Goal: Information Seeking & Learning: Understand process/instructions

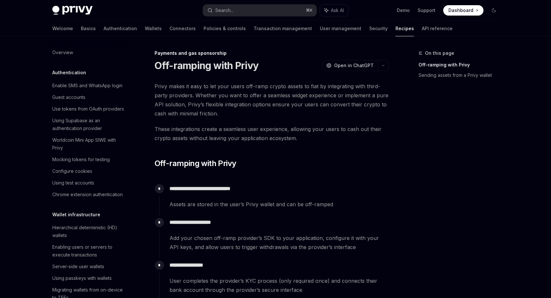
scroll to position [520, 0]
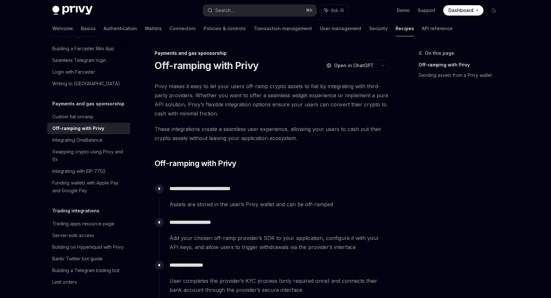
click at [263, 90] on span "Privy makes it easy to let your users off-ramp crypto assets to fiat by integra…" at bounding box center [271, 100] width 234 height 36
click at [252, 115] on span "Privy makes it easy to let your users off-ramp crypto assets to fiat by integra…" at bounding box center [271, 100] width 234 height 36
click at [252, 129] on span "These integrations create a seamless user experience, allowing your users to ca…" at bounding box center [271, 134] width 234 height 18
click at [255, 137] on span "These integrations create a seamless user experience, allowing your users to ca…" at bounding box center [271, 134] width 234 height 18
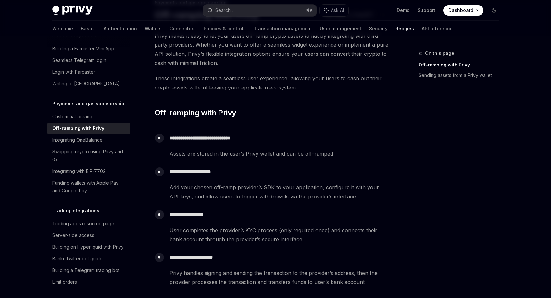
scroll to position [47, 0]
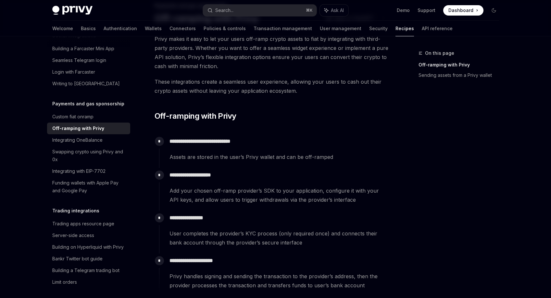
click at [256, 153] on span "Assets are stored in the user’s Privy wallet and can be off-ramped" at bounding box center [278, 157] width 219 height 9
click at [257, 160] on span "Assets are stored in the user’s Privy wallet and can be off-ramped" at bounding box center [278, 157] width 219 height 9
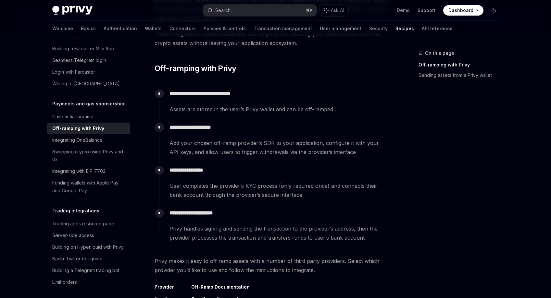
scroll to position [103, 0]
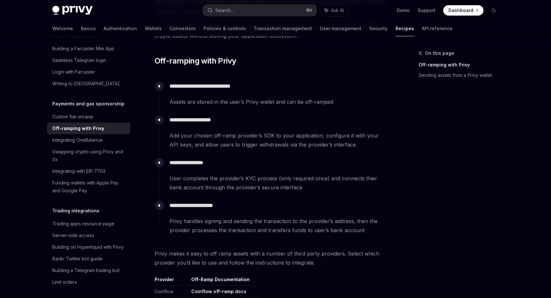
click at [257, 160] on p "**********" at bounding box center [278, 162] width 219 height 9
click at [254, 169] on div "**********" at bounding box center [273, 174] width 229 height 36
click at [252, 173] on div "**********" at bounding box center [273, 174] width 229 height 36
click at [246, 185] on span "User completes the provider’s KYC process (only required once) and connects the…" at bounding box center [278, 183] width 219 height 18
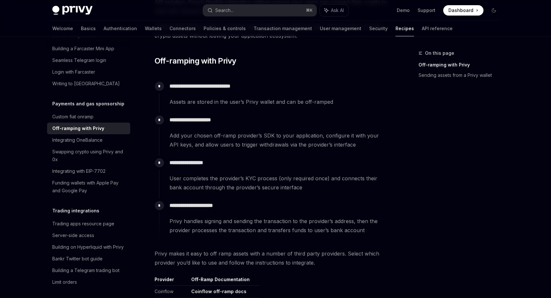
click at [246, 185] on span "User completes the provider’s KYC process (only required once) and connects the…" at bounding box center [278, 183] width 219 height 18
click at [243, 211] on div "**********" at bounding box center [273, 217] width 229 height 36
click at [242, 219] on span "Privy handles signing and sending the transaction to the provider’s address, th…" at bounding box center [278, 226] width 219 height 18
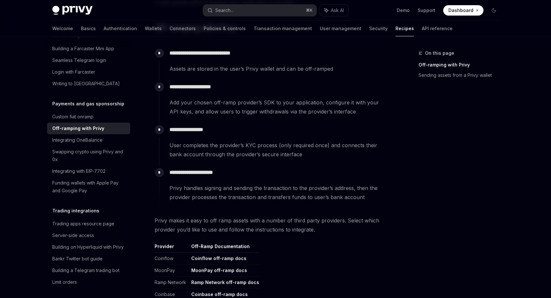
scroll to position [160, 0]
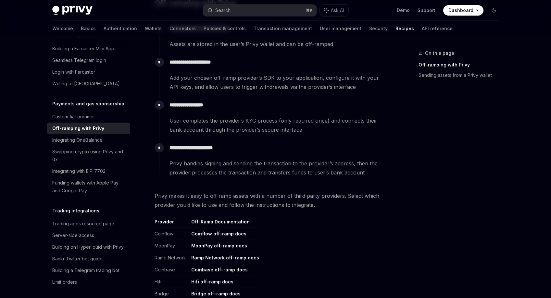
click at [283, 175] on span "Privy handles signing and sending the transaction to the provider’s address, th…" at bounding box center [278, 168] width 219 height 18
click at [298, 186] on div "**********" at bounding box center [271, 153] width 234 height 464
click at [383, 229] on table "Provider Off-Ramp Documentation Coinflow Coinflow off-ramp docs MoonPay MoonPay…" at bounding box center [271, 259] width 234 height 81
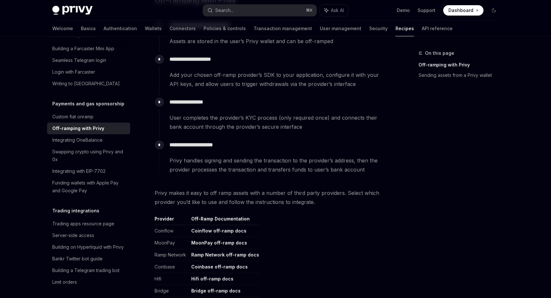
scroll to position [135, 0]
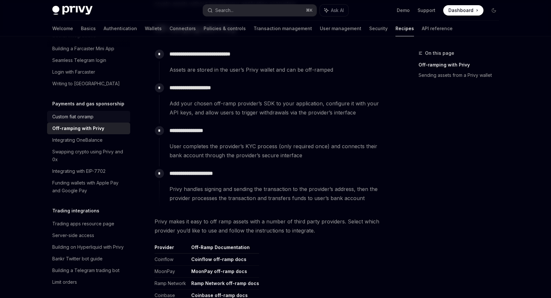
click at [106, 121] on div "Custom fiat onramp" at bounding box center [89, 117] width 74 height 8
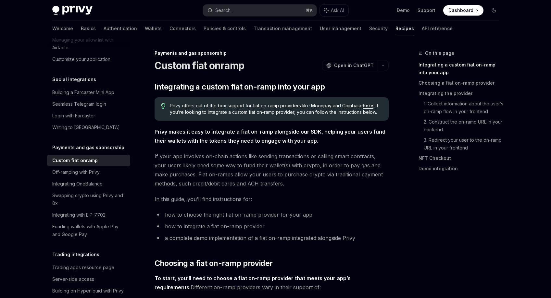
scroll to position [496, 0]
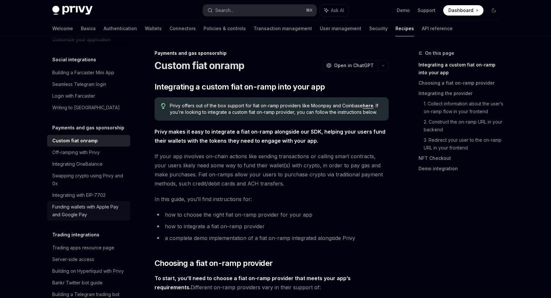
click at [104, 219] on div "Funding wallets with Apple Pay and Google Pay" at bounding box center [89, 211] width 74 height 16
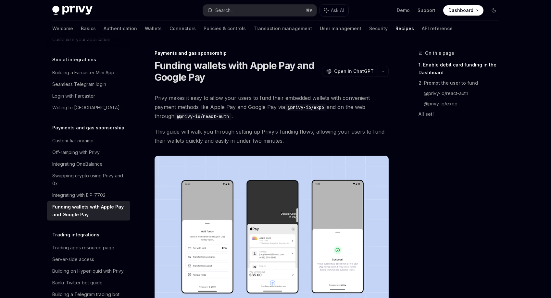
click at [245, 118] on span "Privy makes it easy to allow your users to fund their embedded wallets with con…" at bounding box center [271, 106] width 234 height 27
click at [245, 117] on span "Privy makes it easy to allow your users to fund their embedded wallets with con…" at bounding box center [271, 106] width 234 height 27
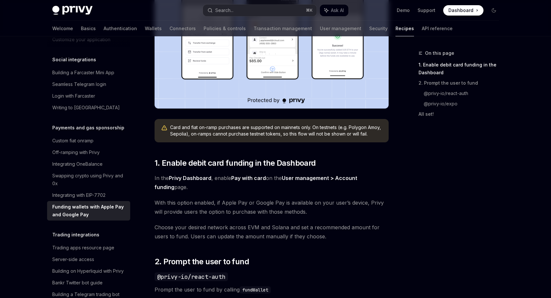
scroll to position [214, 0]
click at [243, 187] on span "In the Privy Dashboard , enable Pay with card on the User management > Account …" at bounding box center [271, 182] width 234 height 18
click at [242, 202] on span "With this option enabled, if Apple Pay or Google Pay is available on your user’…" at bounding box center [271, 207] width 234 height 18
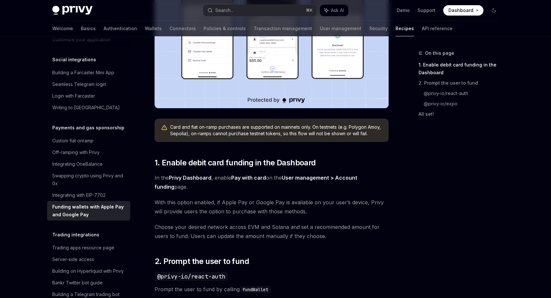
click at [242, 202] on span "With this option enabled, if Apple Pay or Google Pay is available on your user’…" at bounding box center [271, 207] width 234 height 18
click at [243, 206] on span "With this option enabled, if Apple Pay or Google Pay is available on your user’…" at bounding box center [271, 207] width 234 height 18
click at [243, 201] on span "With this option enabled, if Apple Pay or Google Pay is available on your user’…" at bounding box center [271, 207] width 234 height 18
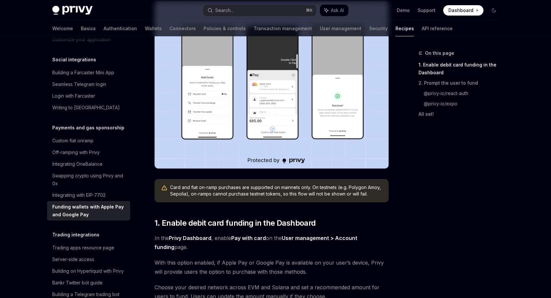
scroll to position [0, 0]
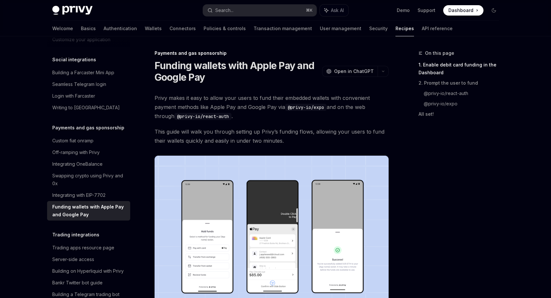
click at [290, 118] on span "Privy makes it easy to allow your users to fund their embedded wallets with con…" at bounding box center [271, 106] width 234 height 27
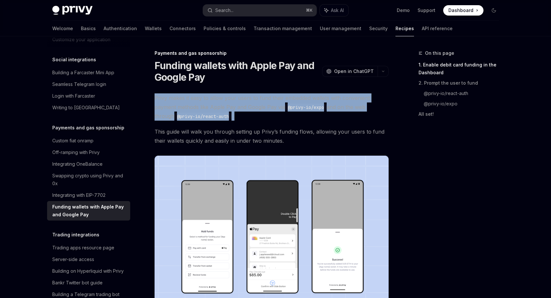
click at [290, 118] on span "Privy makes it easy to allow your users to fund their embedded wallets with con…" at bounding box center [271, 106] width 234 height 27
click at [296, 118] on span "Privy makes it easy to allow your users to fund their embedded wallets with con…" at bounding box center [271, 106] width 234 height 27
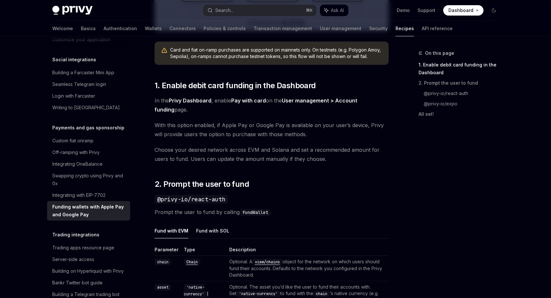
scroll to position [292, 0]
click at [298, 121] on span "With this option enabled, if Apple Pay or Google Pay is available on your user’…" at bounding box center [271, 129] width 234 height 18
click at [302, 110] on span "In the Privy Dashboard , enable Pay with card on the User management > Account …" at bounding box center [271, 104] width 234 height 18
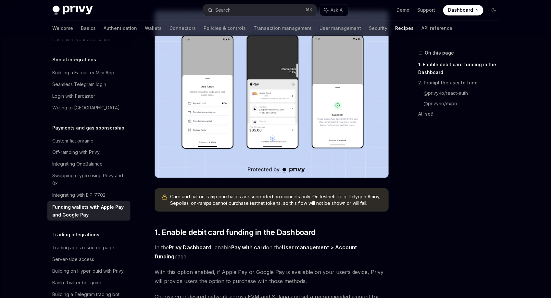
scroll to position [141, 0]
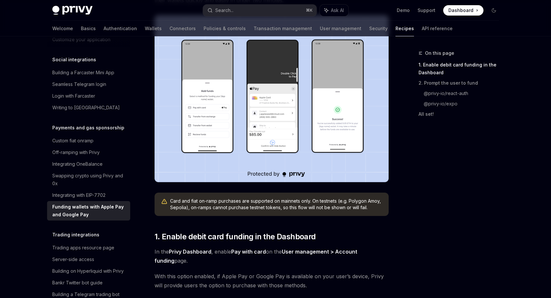
type textarea "*"
click at [124, 11] on div "Privy Docs home page" at bounding box center [124, 10] width 145 height 9
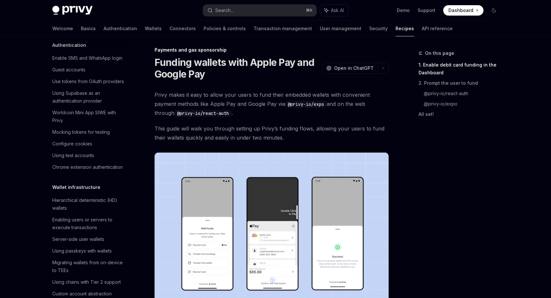
scroll to position [0, 0]
